Goal: Navigation & Orientation: Locate item on page

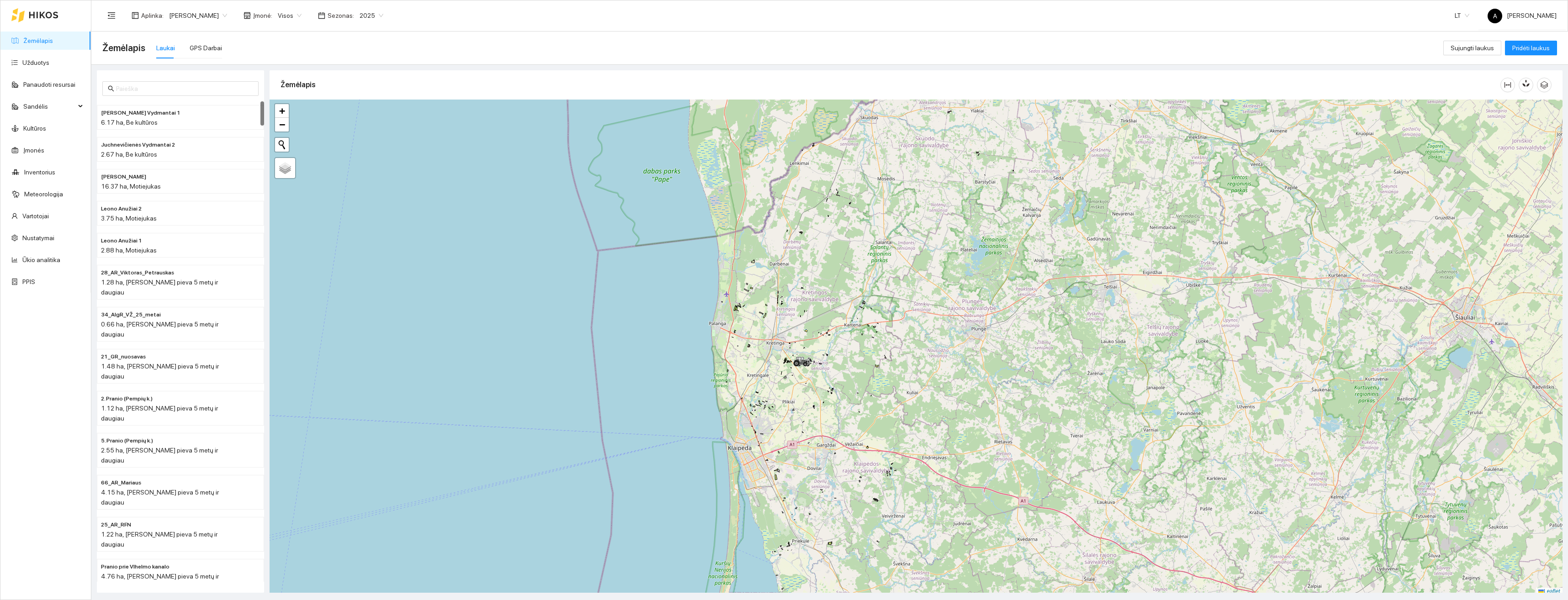
scroll to position [3, 0]
drag, startPoint x: 847, startPoint y: 331, endPoint x: 913, endPoint y: 351, distance: 69.0
click at [913, 351] on div "+ − Nieko nerasta. Bandykite dar kartą. Žemėlapis Palydovas Leaflet" at bounding box center [916, 345] width 1293 height 496
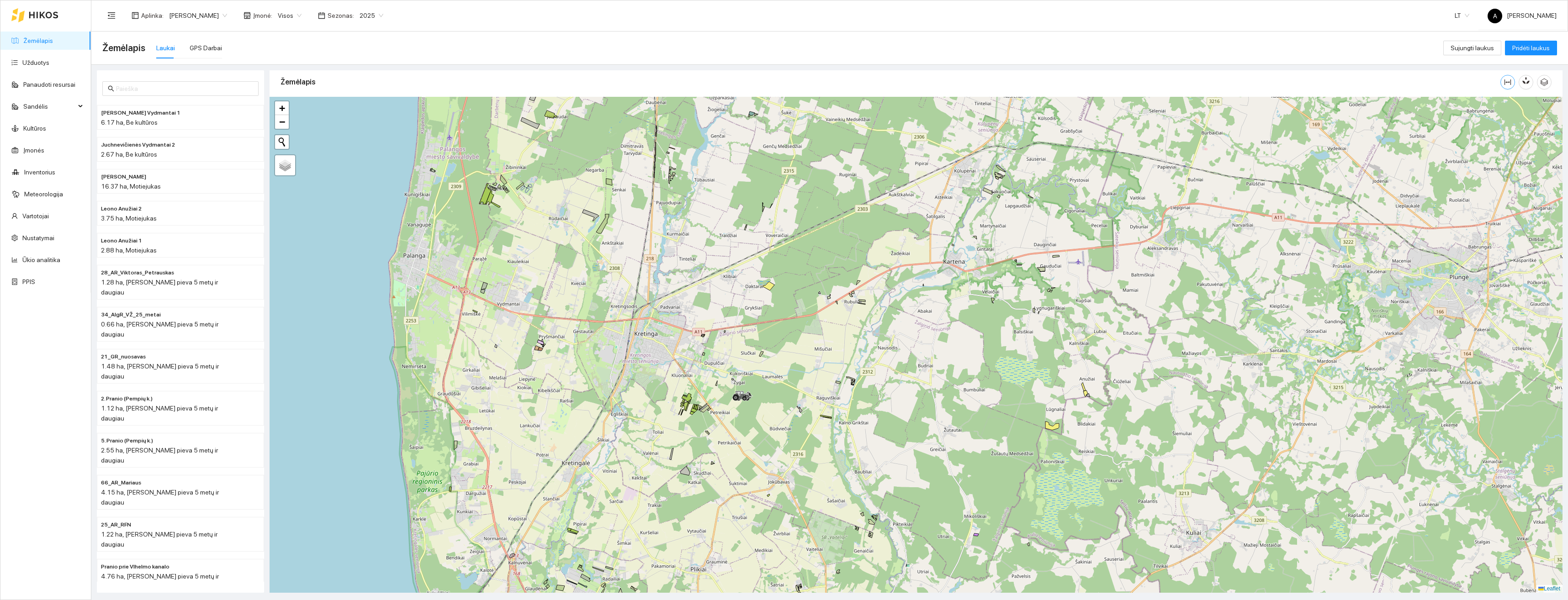
click at [1507, 79] on icon "column-width" at bounding box center [1507, 82] width 7 height 7
click at [1507, 78] on button "button" at bounding box center [1508, 82] width 15 height 15
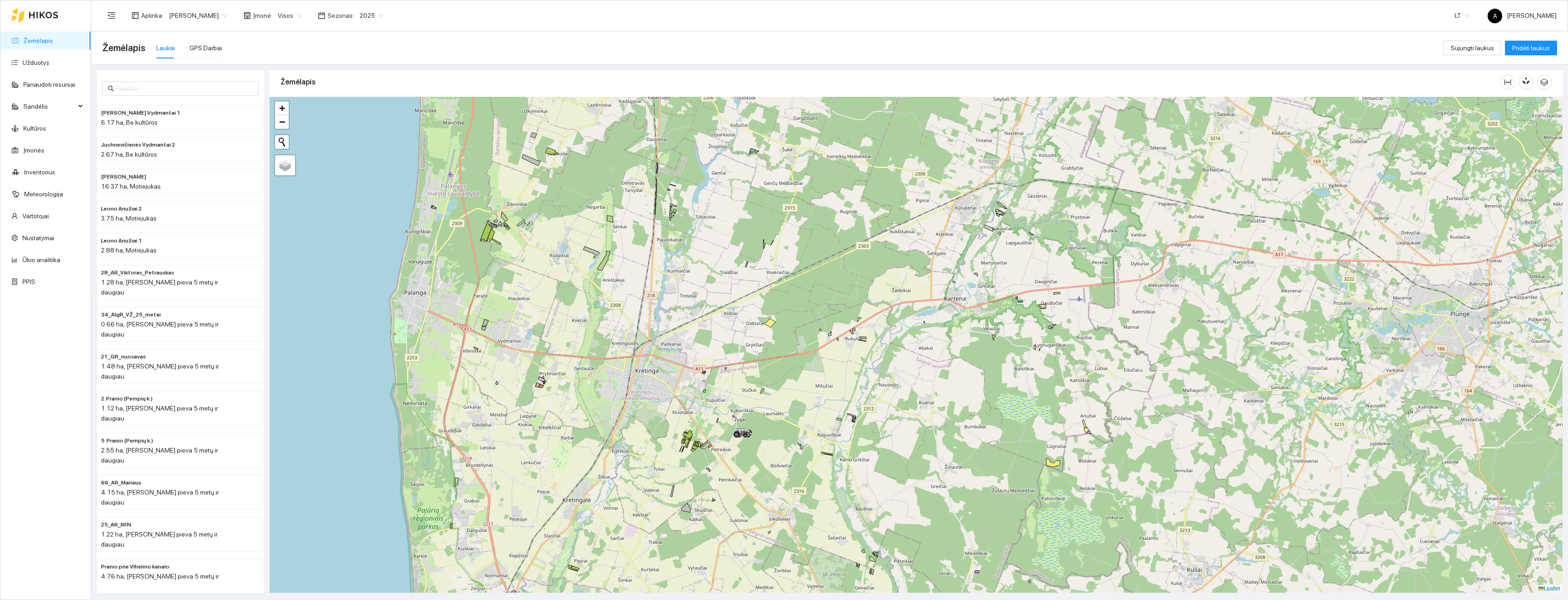
drag, startPoint x: 1116, startPoint y: 240, endPoint x: 1117, endPoint y: 270, distance: 30.0
click at [1117, 270] on div "+ − Nieko nerasta. Bandykite dar kartą. Žemėlapis Palydovas Leaflet" at bounding box center [916, 345] width 1293 height 496
click at [1507, 81] on icon "column-width" at bounding box center [1507, 81] width 7 height 5
click at [824, 451] on div "+ − Nieko nerasta. Bandykite dar kartą. Žemėlapis Palydovas Leaflet" at bounding box center [916, 345] width 1293 height 496
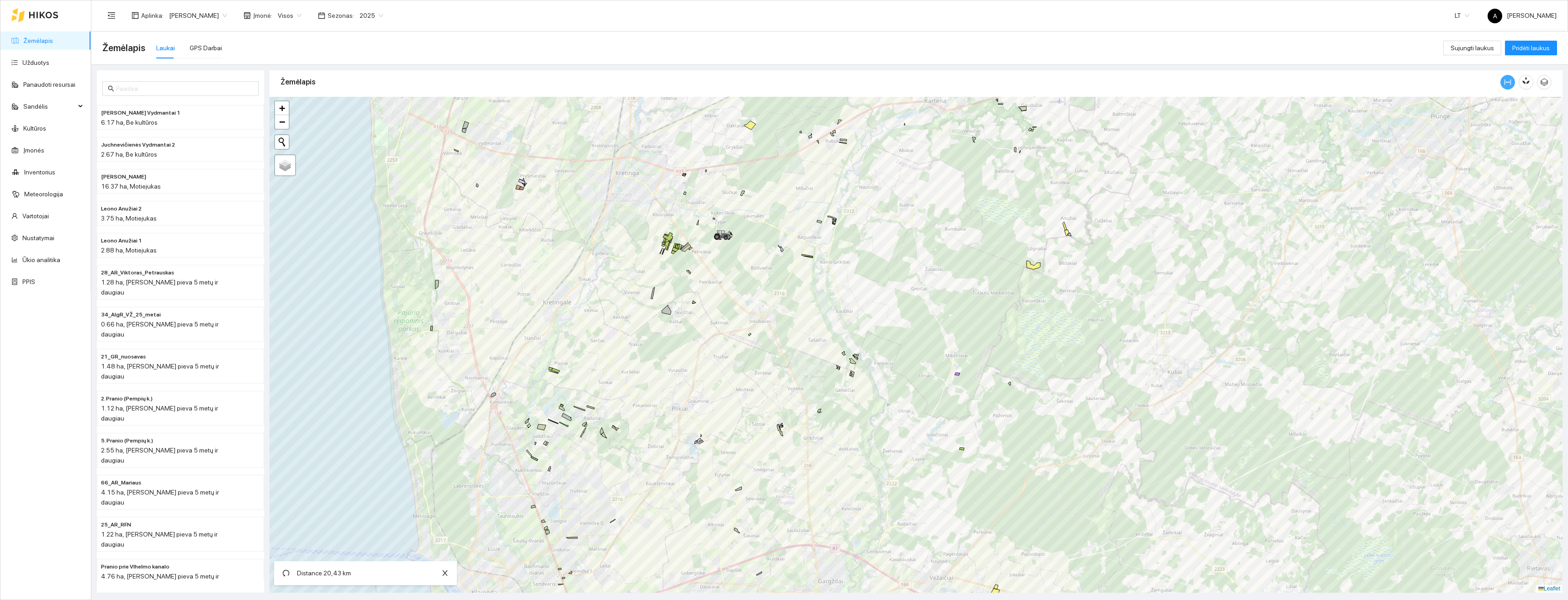
click at [1511, 83] on icon "column-width" at bounding box center [1507, 81] width 7 height 5
click at [1508, 82] on icon "column-width" at bounding box center [1507, 81] width 7 height 5
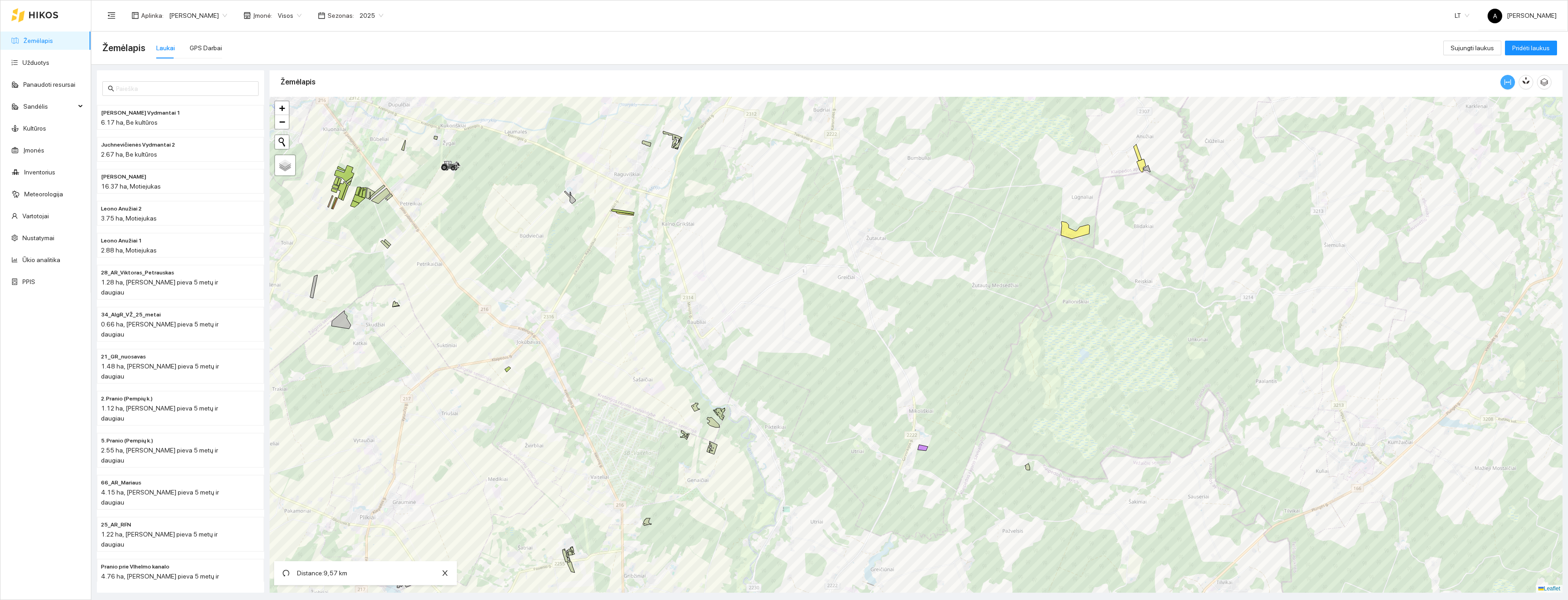
click at [1509, 84] on icon "column-width" at bounding box center [1507, 82] width 7 height 7
click at [1507, 81] on icon "column-width" at bounding box center [1507, 82] width 7 height 7
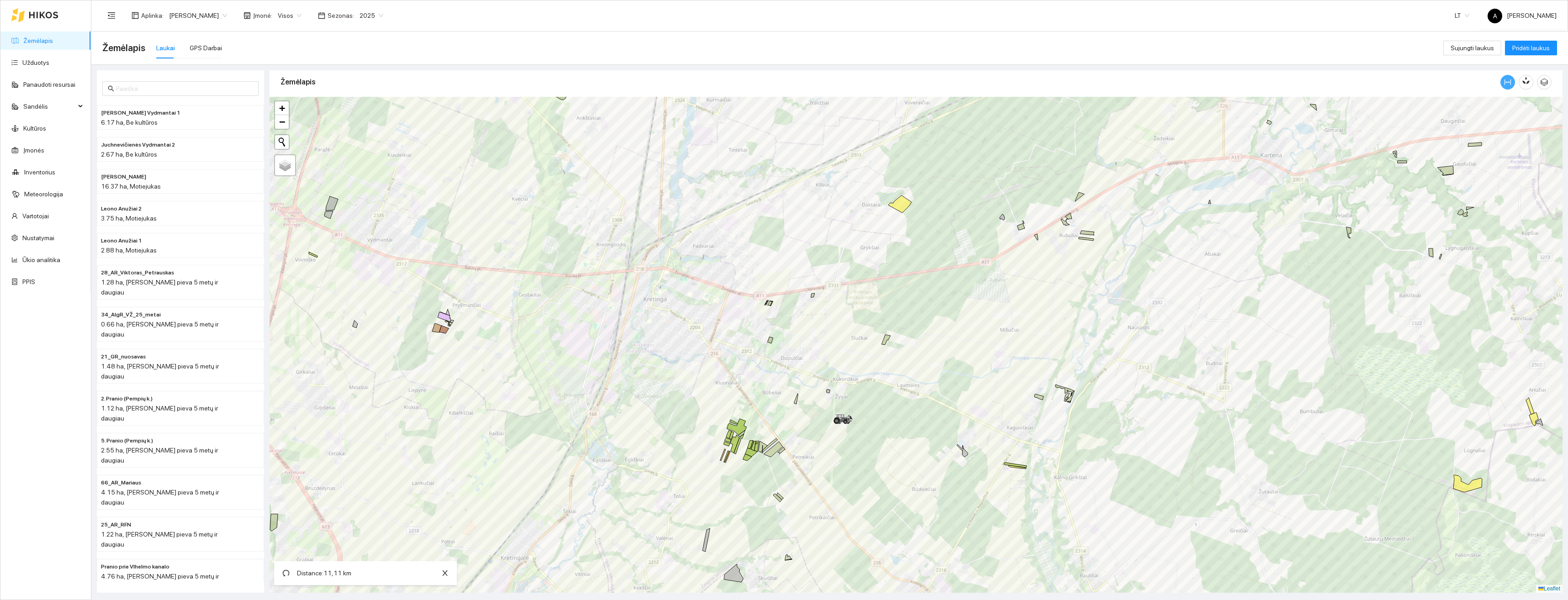
click at [1507, 78] on button "button" at bounding box center [1508, 82] width 15 height 15
click at [1505, 81] on icon "column-width" at bounding box center [1507, 82] width 7 height 7
